Goal: Find specific page/section: Find specific page/section

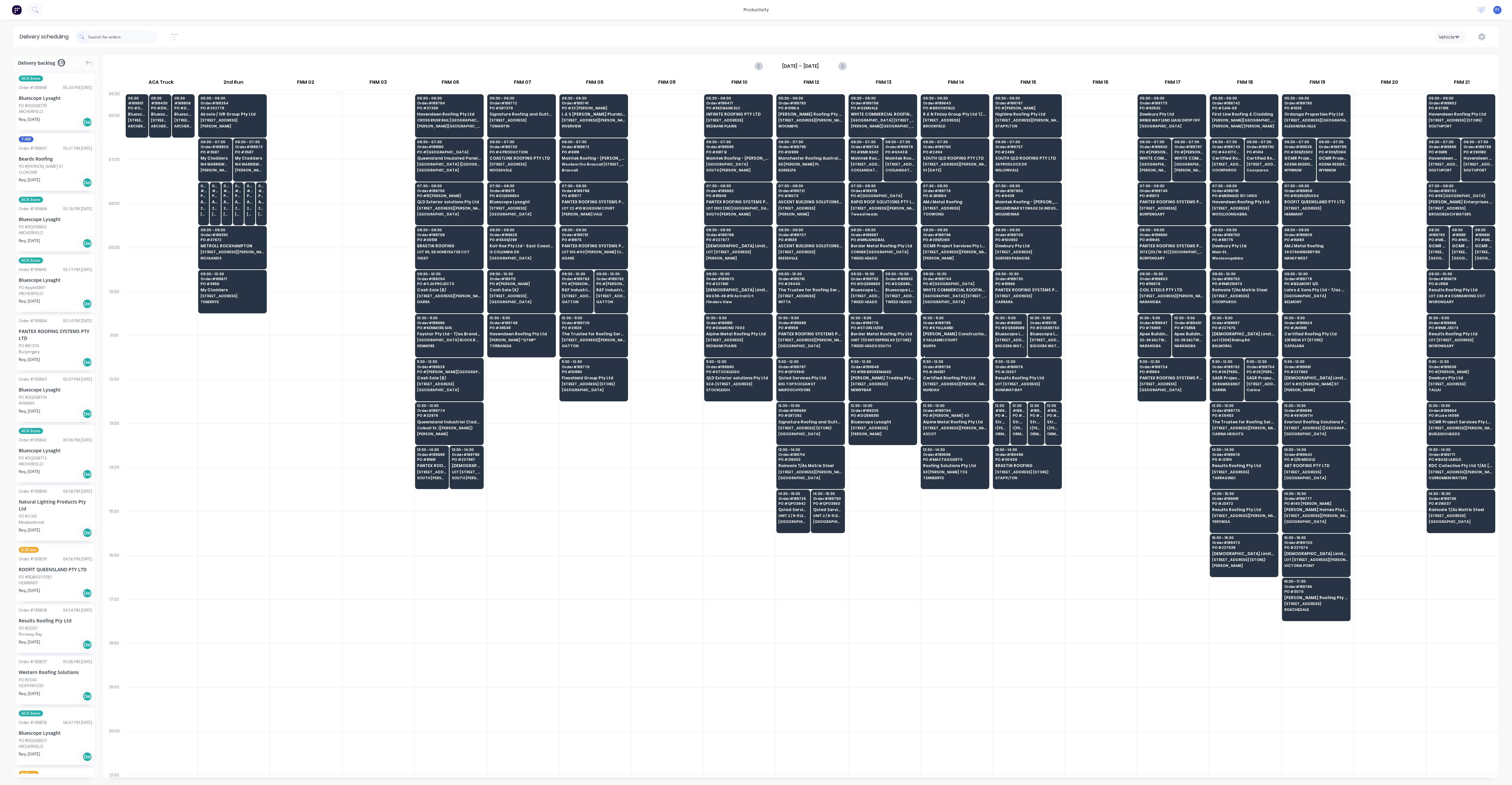
scroll to position [0, 0]
click at [884, 127] on span "[PERSON_NAME][GEOGRAPHIC_DATA]" at bounding box center [883, 126] width 64 height 4
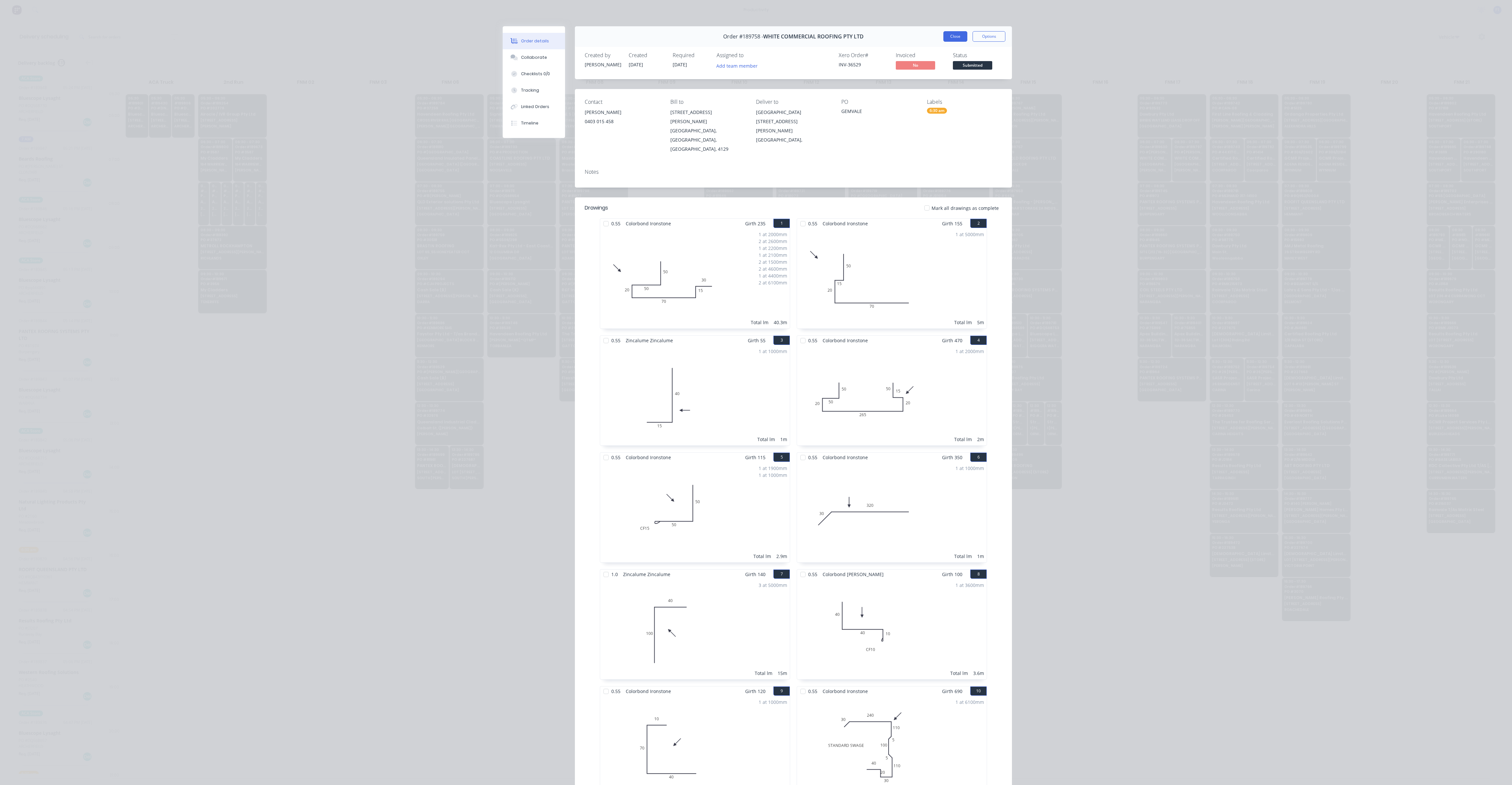
click at [943, 38] on button "Close" at bounding box center [955, 36] width 24 height 11
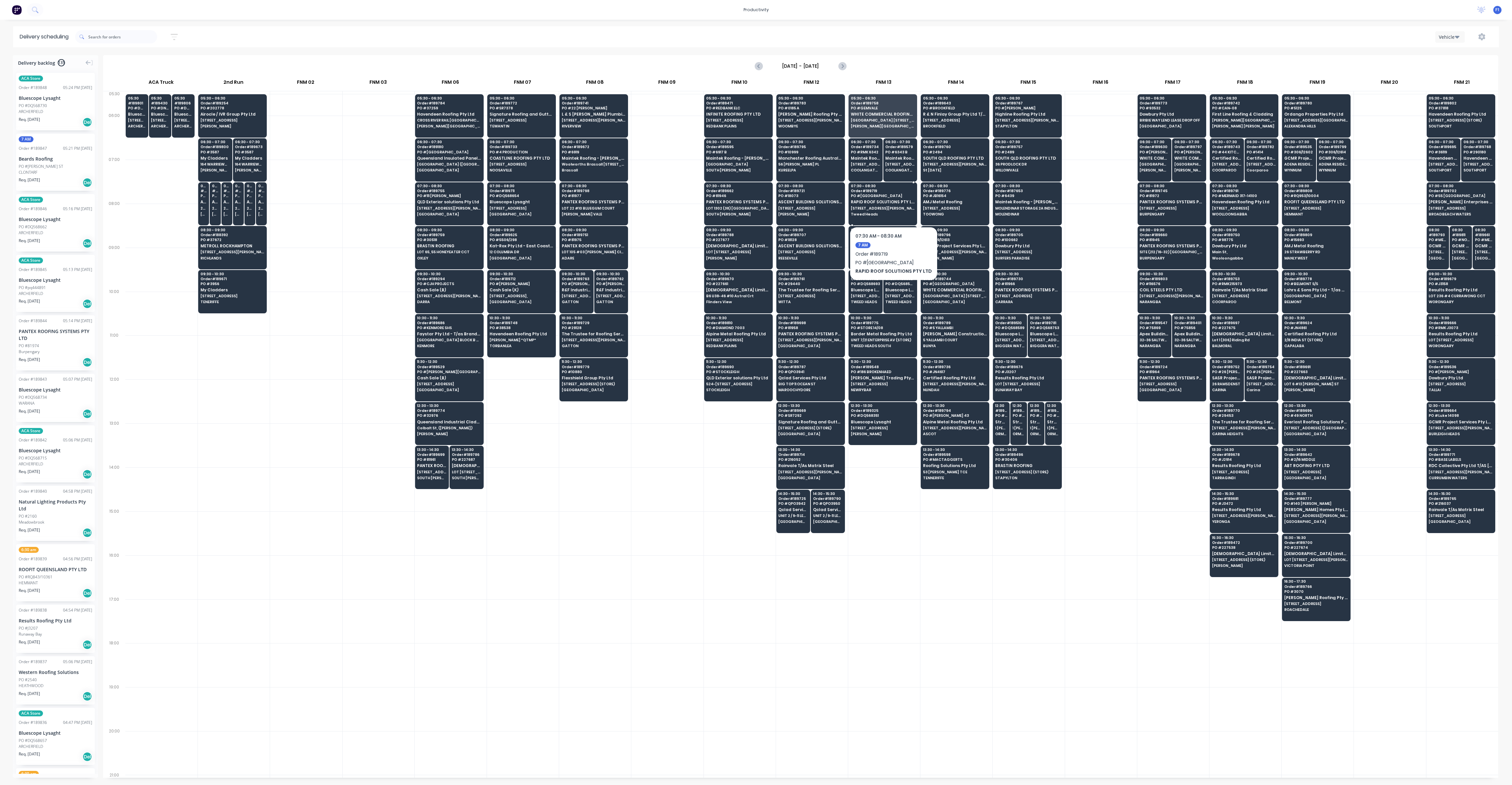
click at [891, 206] on span "[STREET_ADDRESS][PERSON_NAME]" at bounding box center [883, 208] width 64 height 4
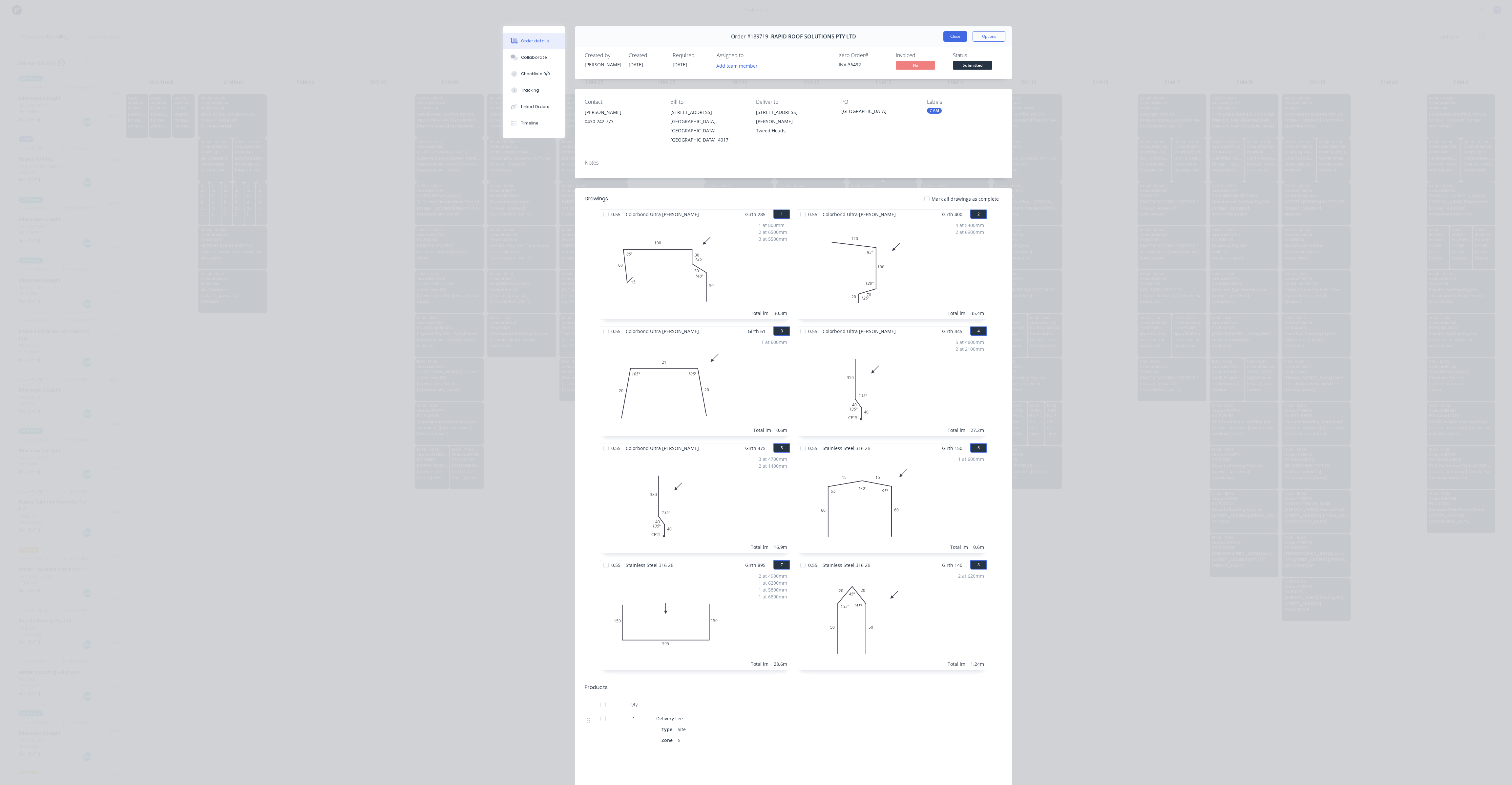
click at [946, 38] on button "Close" at bounding box center [955, 36] width 24 height 11
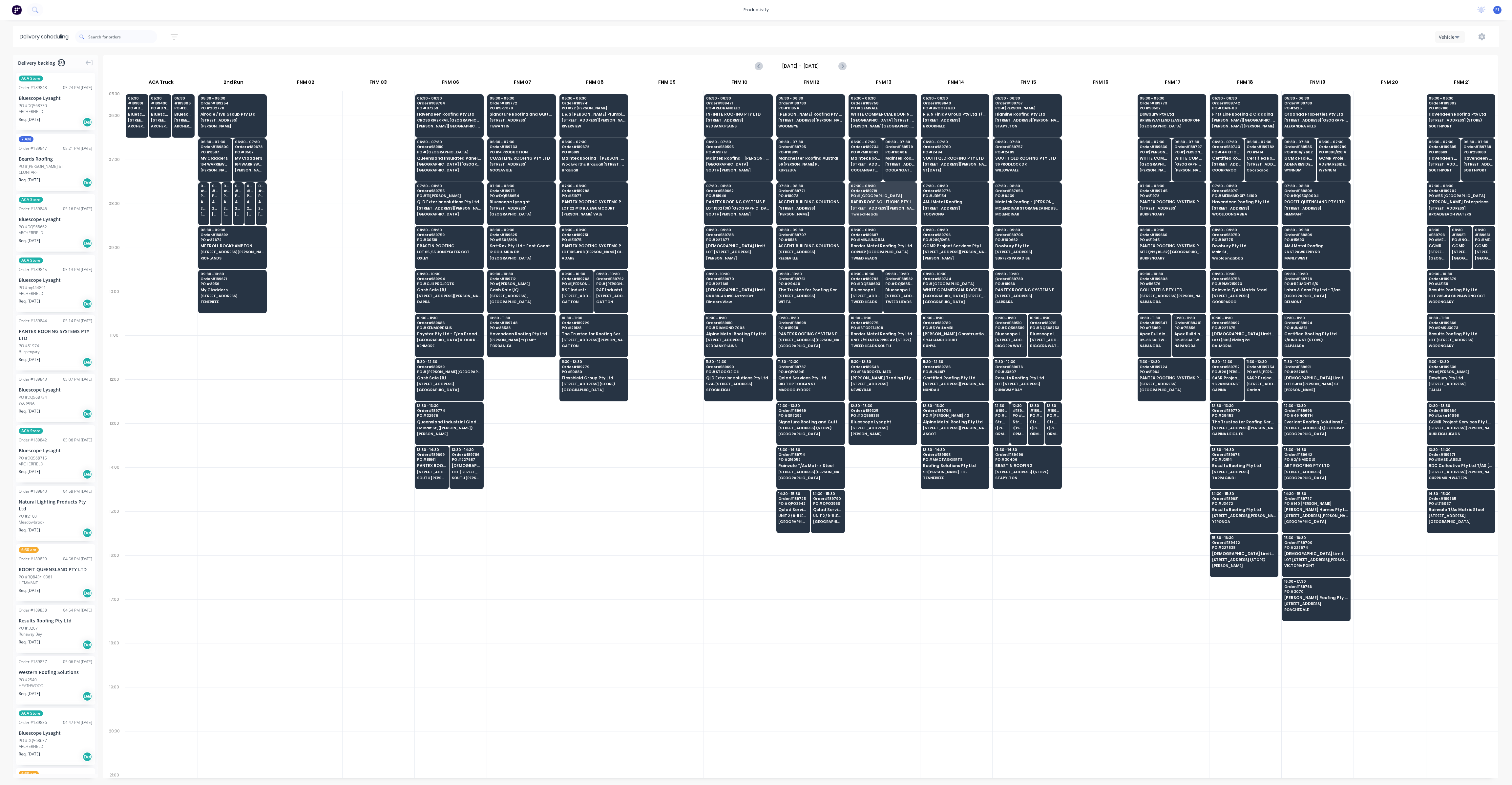
drag, startPoint x: 1082, startPoint y: 185, endPoint x: 1084, endPoint y: 173, distance: 12.2
click at [1084, 185] on div at bounding box center [1101, 181] width 72 height 44
click at [1303, 163] on span "ADENA RESIDENCES [GEOGRAPHIC_DATA]" at bounding box center [1299, 164] width 30 height 4
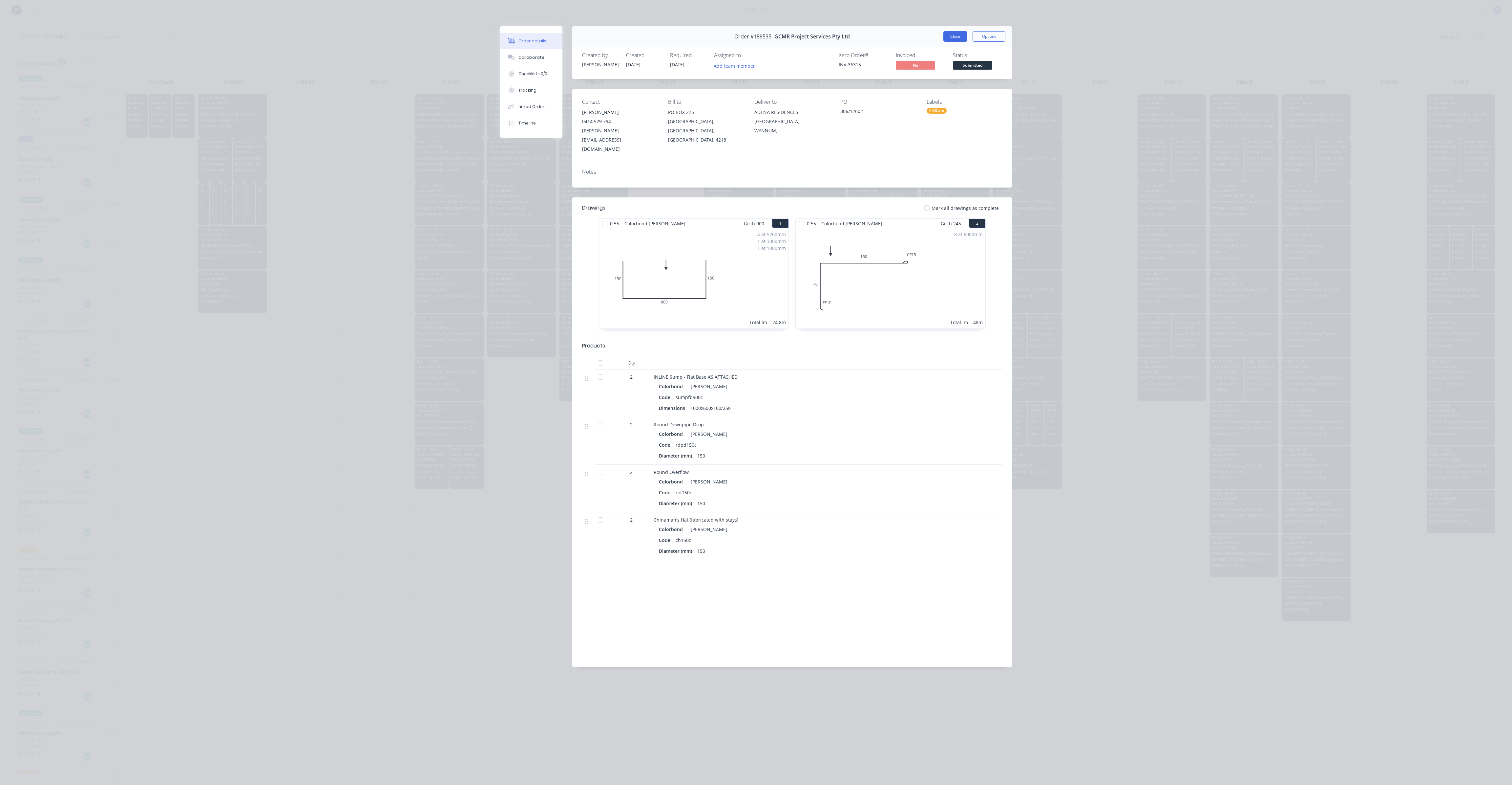
click at [951, 40] on button "Close" at bounding box center [955, 36] width 24 height 11
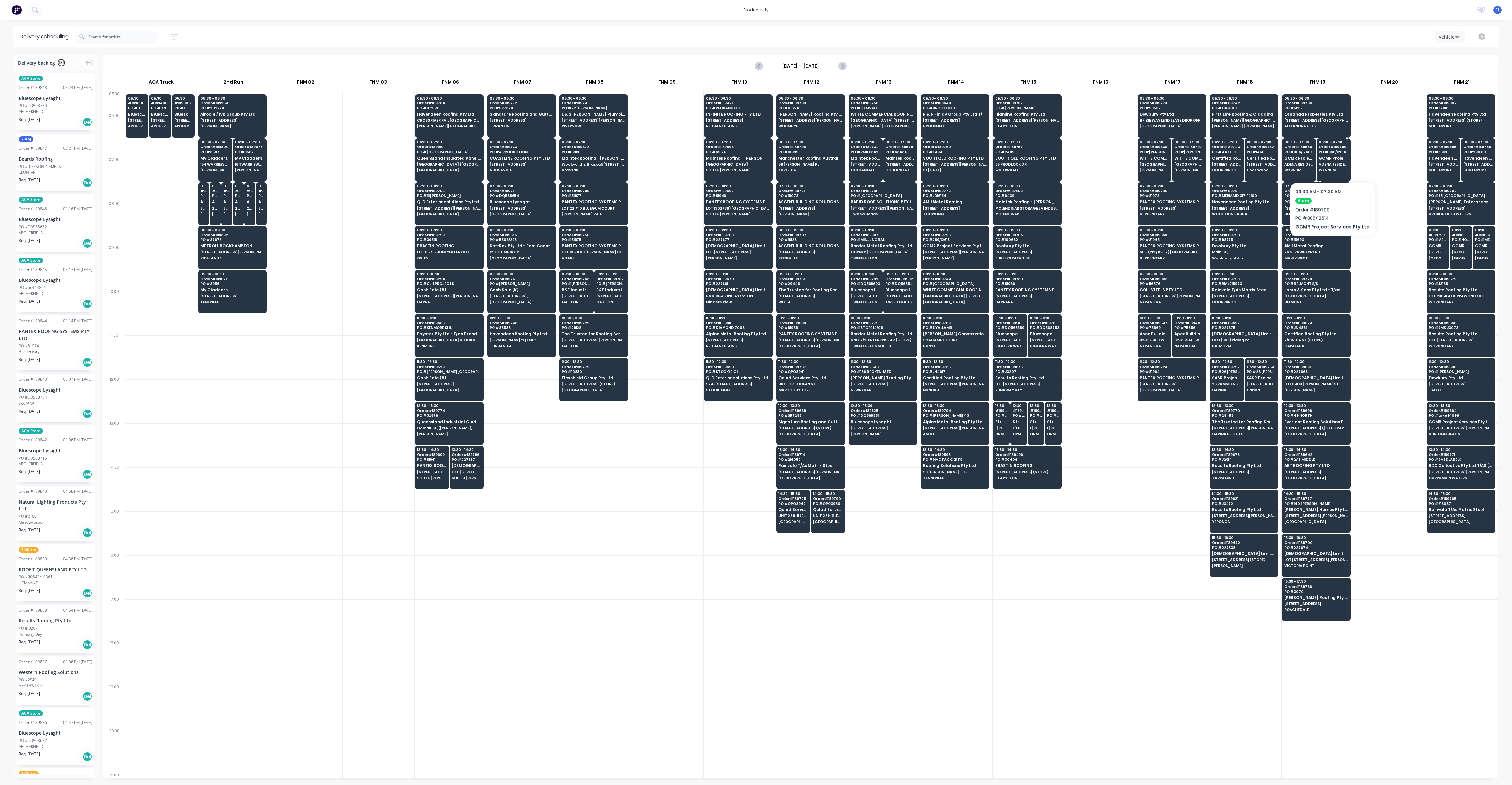
click at [1330, 162] on span "ADENA RESIDENCES [GEOGRAPHIC_DATA]" at bounding box center [1333, 164] width 30 height 4
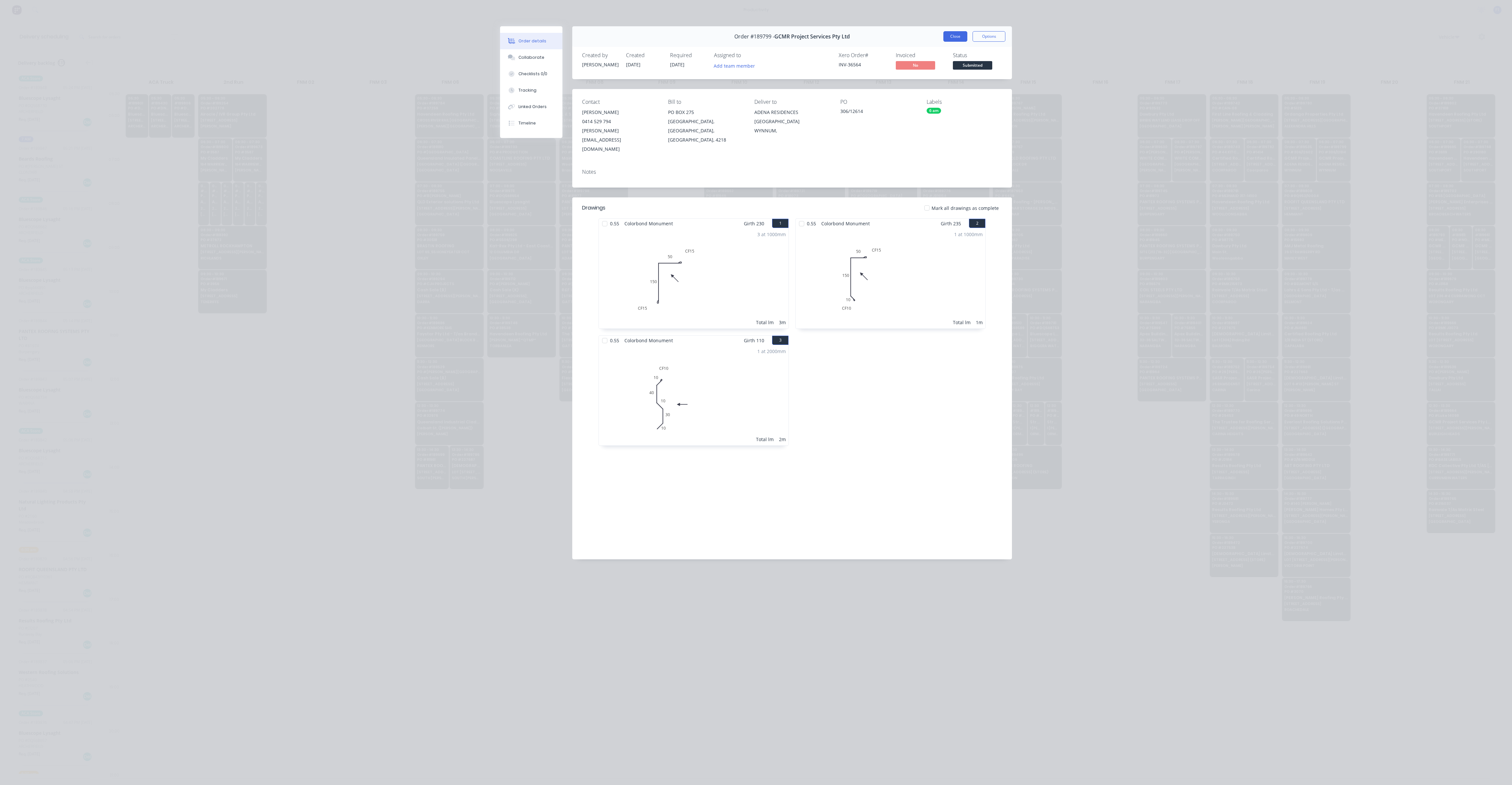
click at [958, 38] on button "Close" at bounding box center [955, 36] width 24 height 11
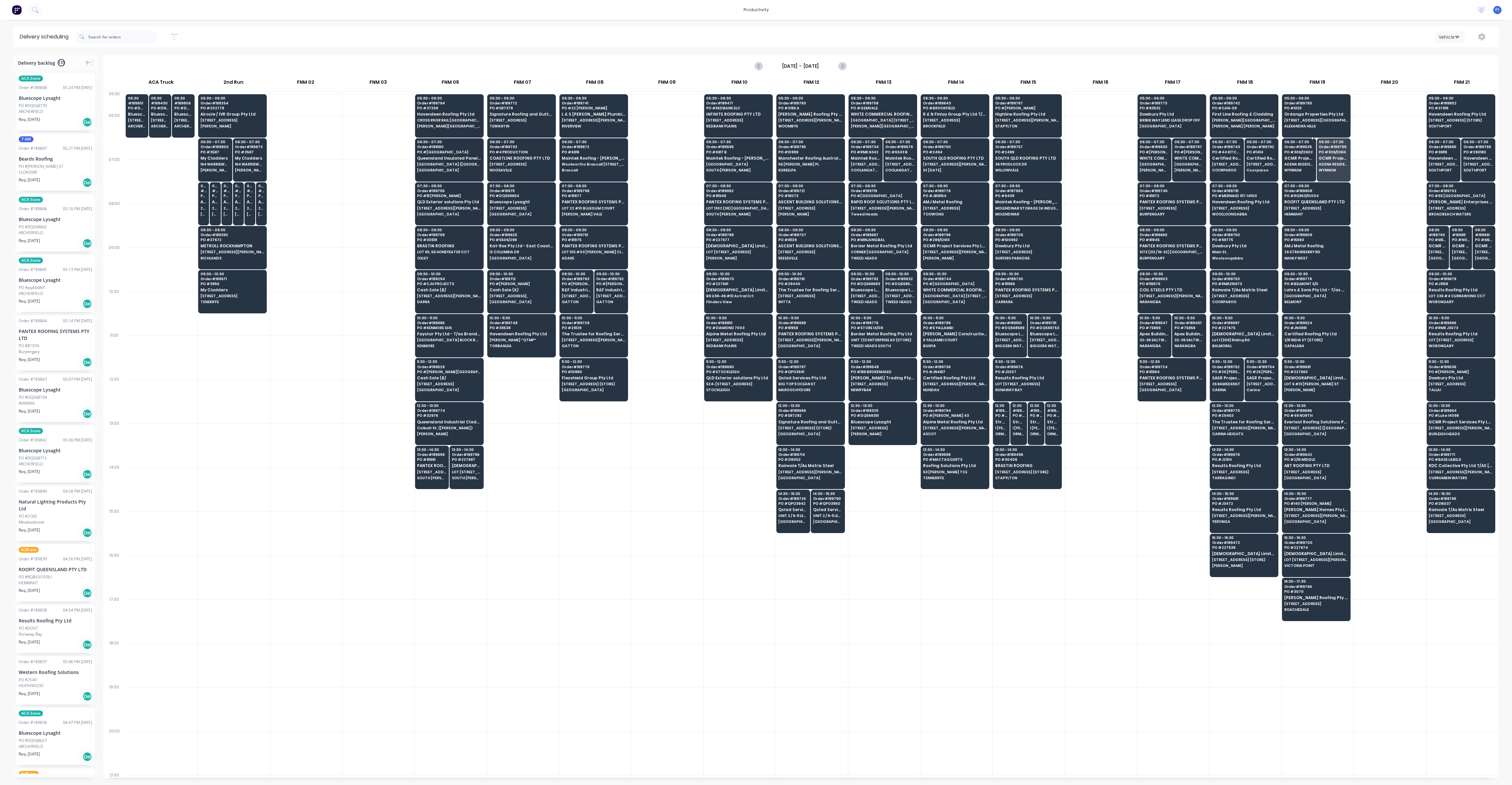
click at [1297, 170] on span "WYNNUM" at bounding box center [1299, 170] width 30 height 4
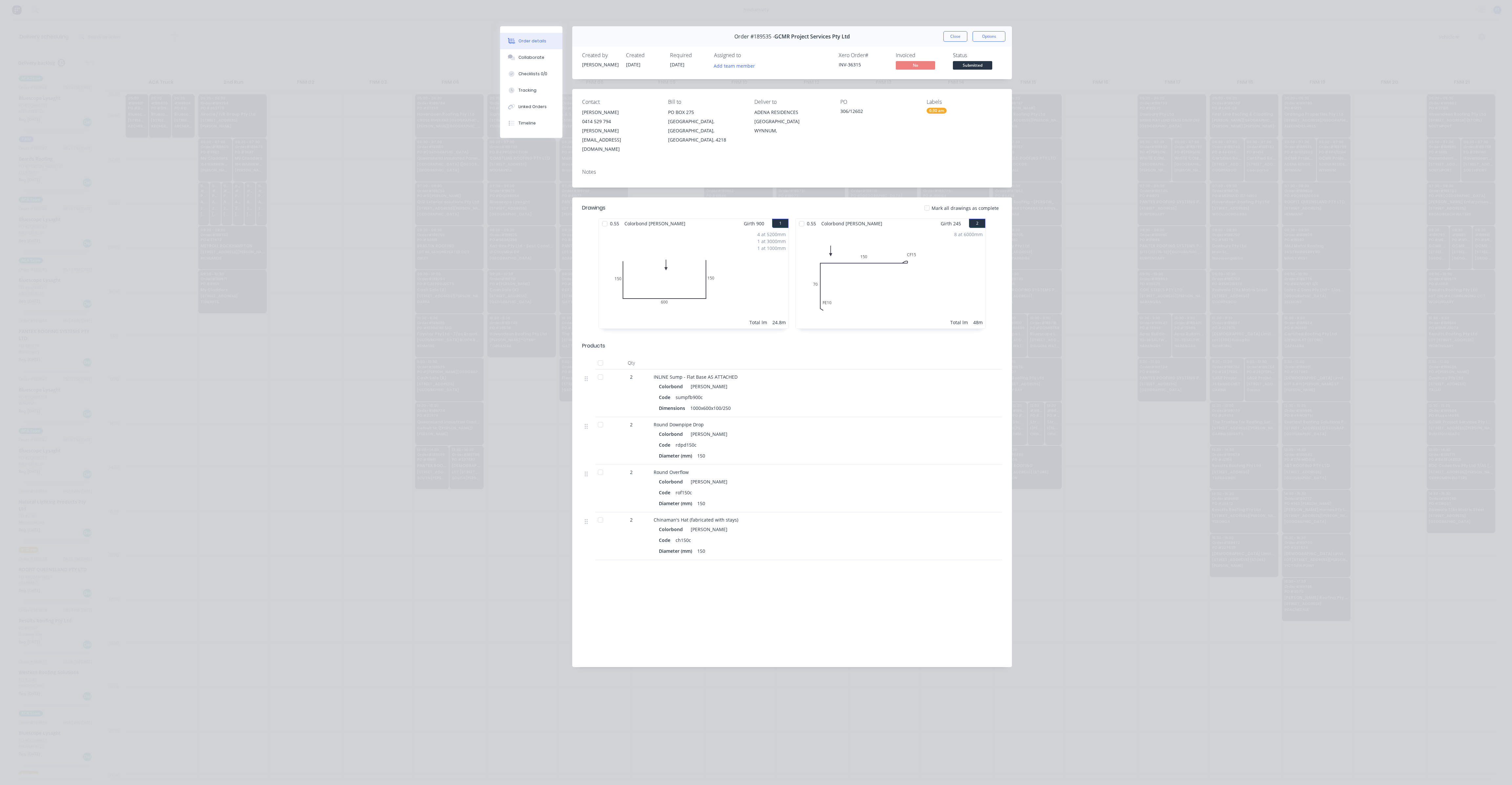
click at [945, 26] on div "Order #189535 - GCMR Project Services Pty Ltd Close Options" at bounding box center [793, 36] width 440 height 20
click at [953, 36] on button "Close" at bounding box center [955, 36] width 24 height 11
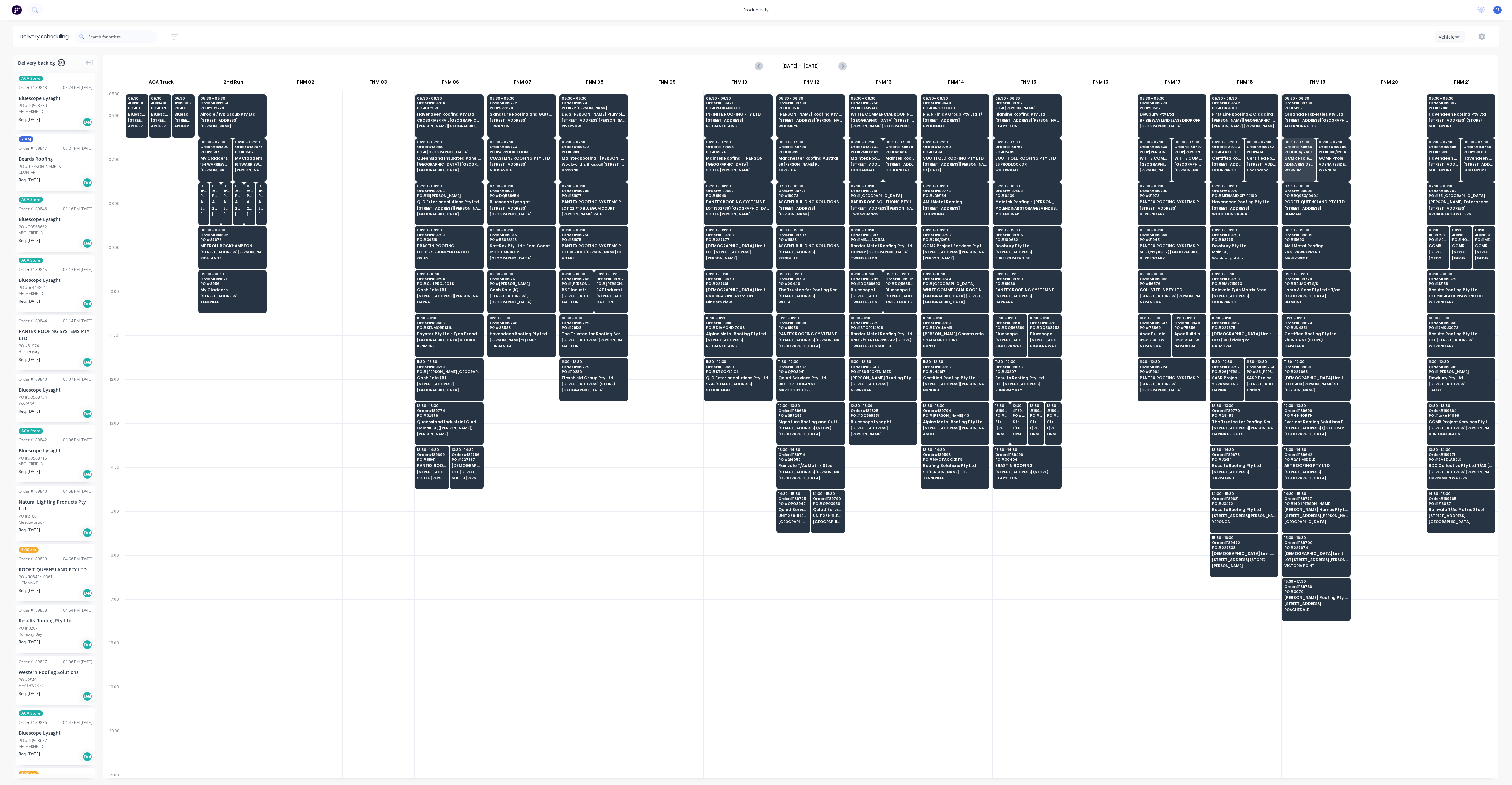
click at [1421, 172] on div at bounding box center [1389, 181] width 72 height 44
